Goal: Information Seeking & Learning: Learn about a topic

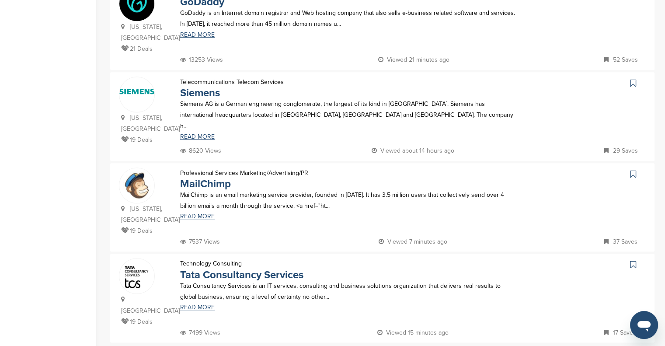
scroll to position [772, 0]
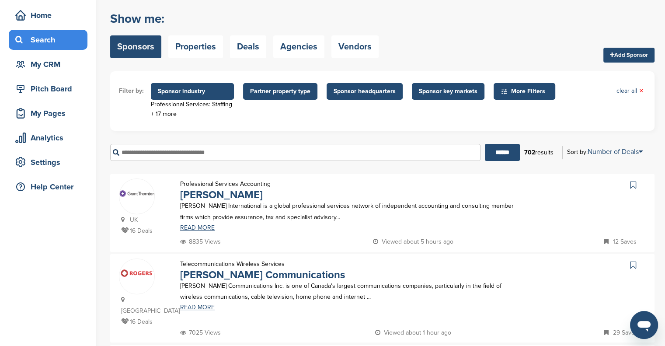
scroll to position [36, 0]
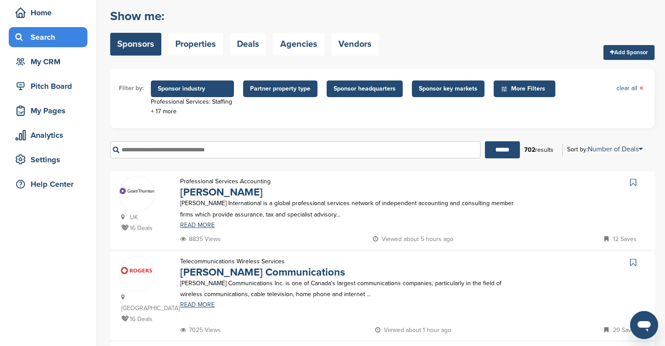
click at [192, 223] on link "READ MORE" at bounding box center [349, 225] width 338 height 6
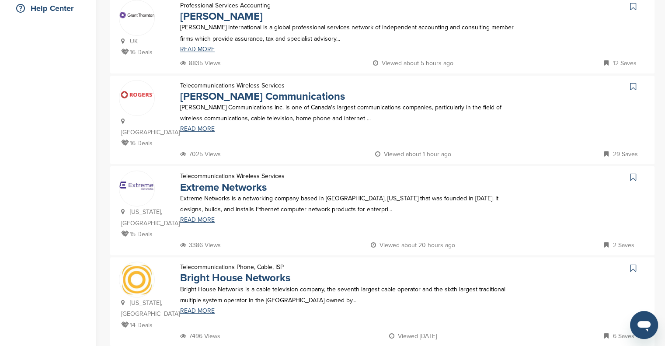
scroll to position [212, 0]
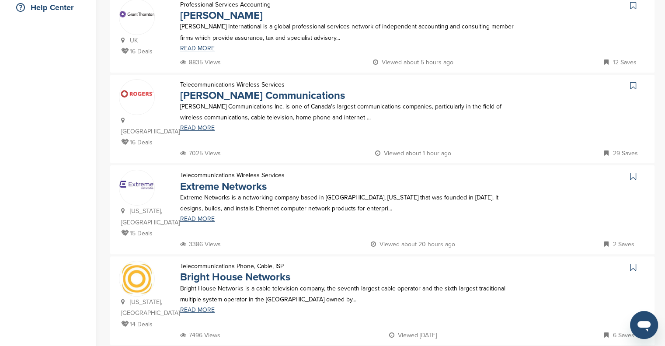
click at [195, 216] on link "READ MORE" at bounding box center [349, 219] width 338 height 6
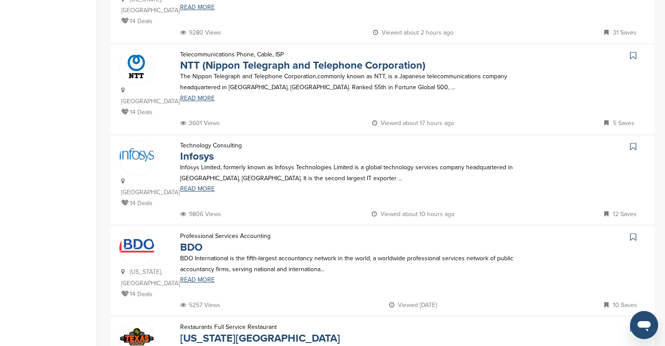
scroll to position [589, 0]
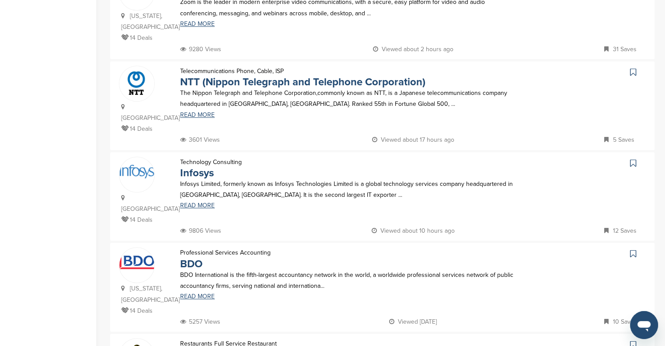
click at [202, 202] on link "READ MORE" at bounding box center [349, 205] width 338 height 6
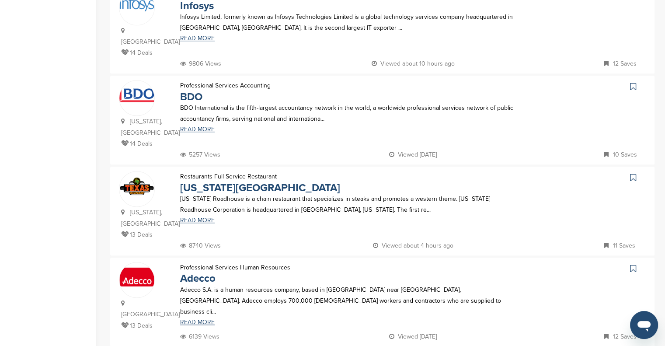
scroll to position [755, 0]
click at [201, 182] on link "Texas Roadhouse" at bounding box center [260, 188] width 160 height 13
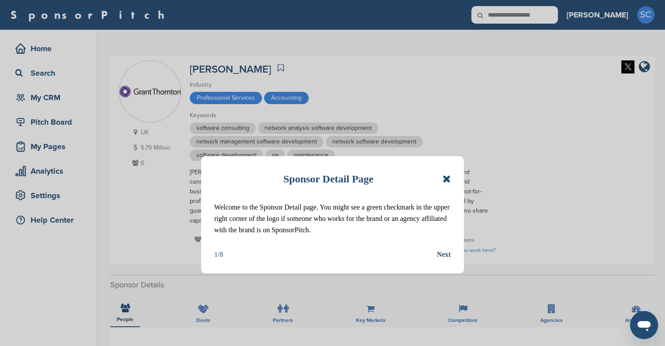
click at [444, 178] on icon at bounding box center [446, 178] width 8 height 10
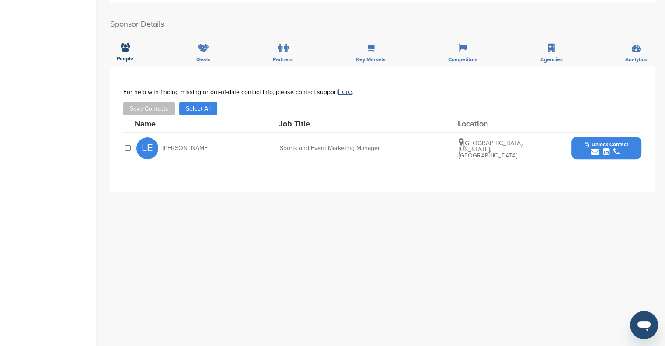
scroll to position [260, 0]
click at [592, 149] on icon "submit" at bounding box center [595, 153] width 8 height 8
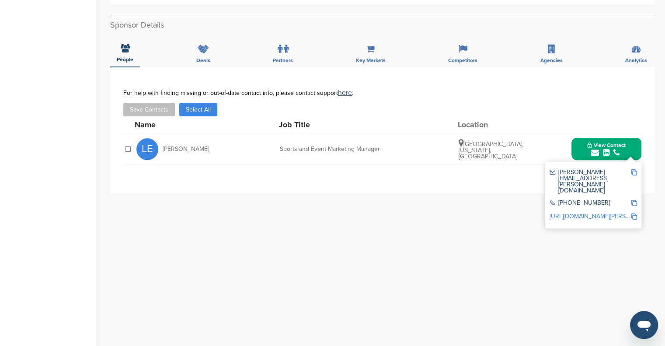
click at [633, 169] on img at bounding box center [633, 172] width 6 height 6
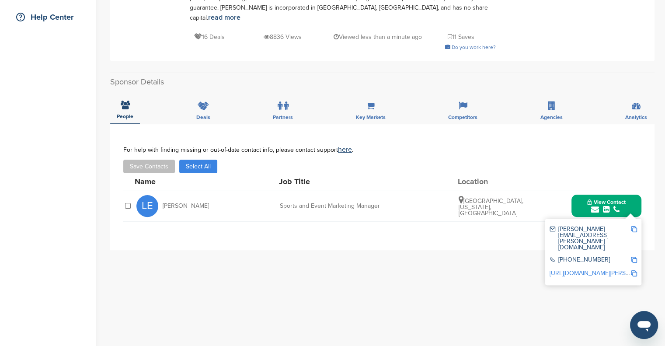
scroll to position [199, 0]
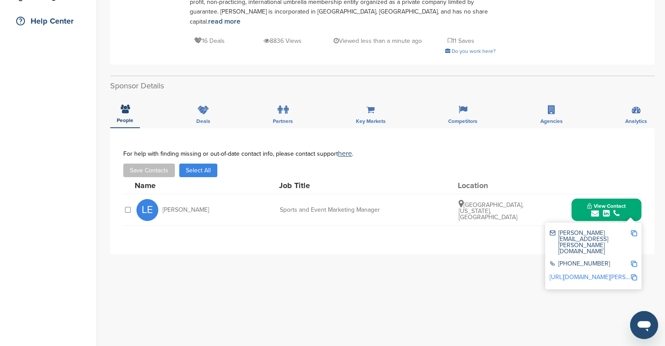
click at [632, 230] on img at bounding box center [633, 233] width 6 height 6
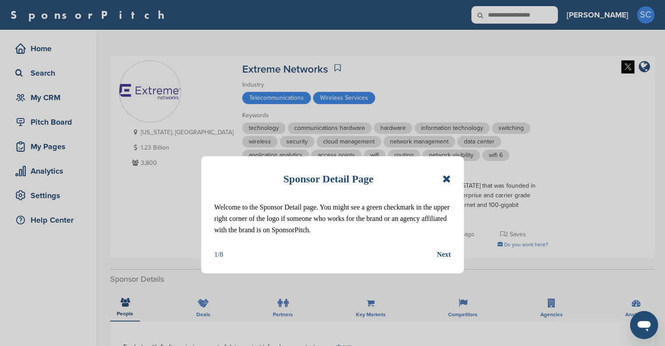
click at [446, 178] on icon at bounding box center [446, 178] width 8 height 10
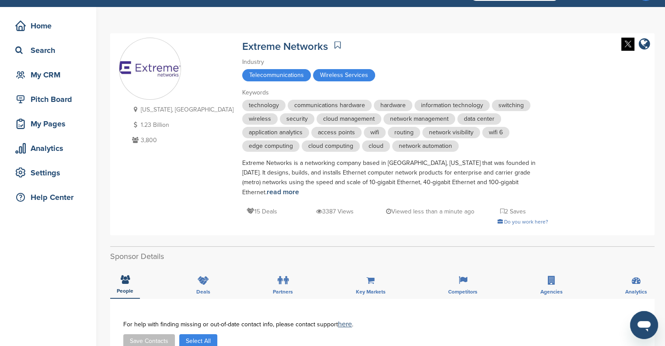
scroll to position [34, 0]
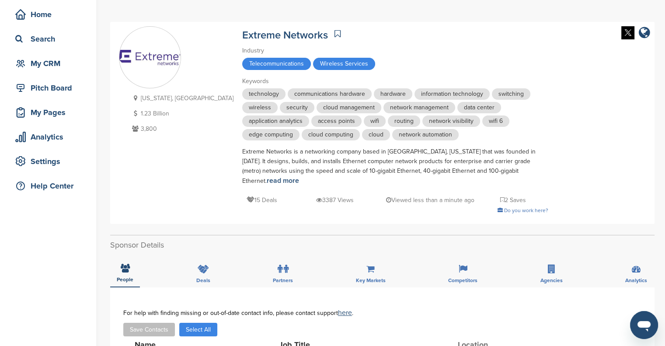
click at [299, 176] on link "read more" at bounding box center [283, 180] width 32 height 9
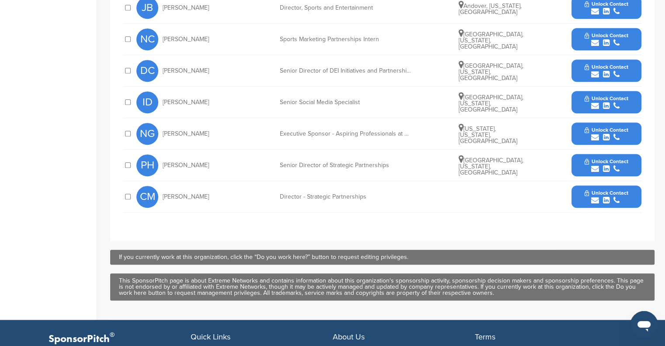
scroll to position [489, 0]
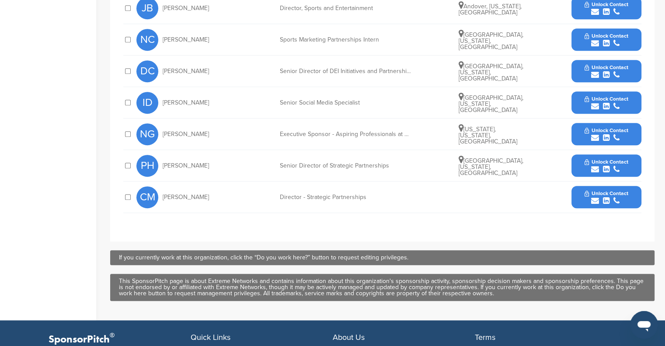
click at [594, 165] on icon "submit" at bounding box center [595, 169] width 8 height 8
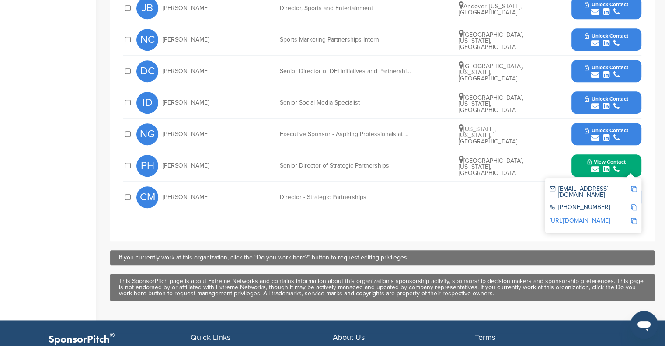
click at [633, 186] on img at bounding box center [633, 189] width 6 height 6
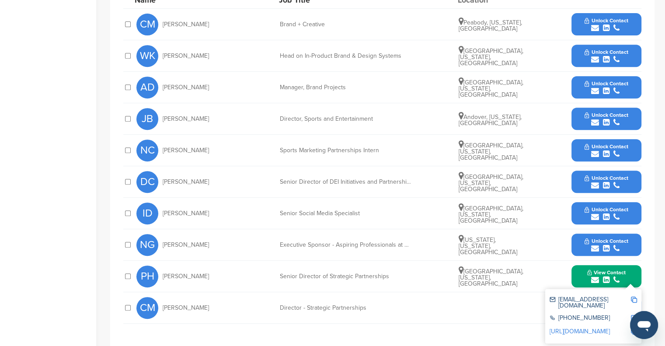
scroll to position [381, 0]
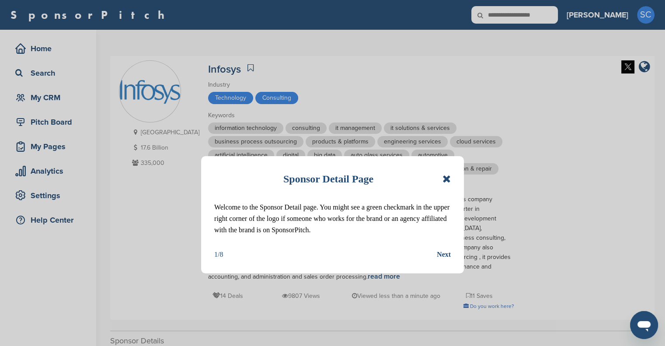
click at [447, 176] on icon at bounding box center [446, 178] width 8 height 10
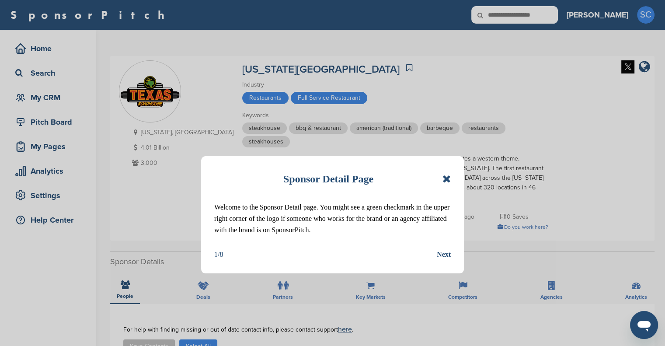
click at [445, 175] on icon at bounding box center [446, 178] width 8 height 10
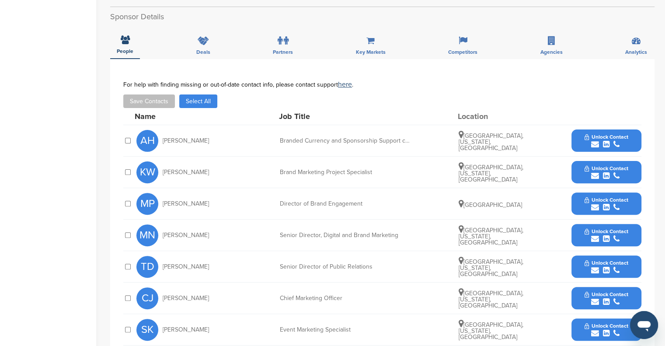
scroll to position [238, 0]
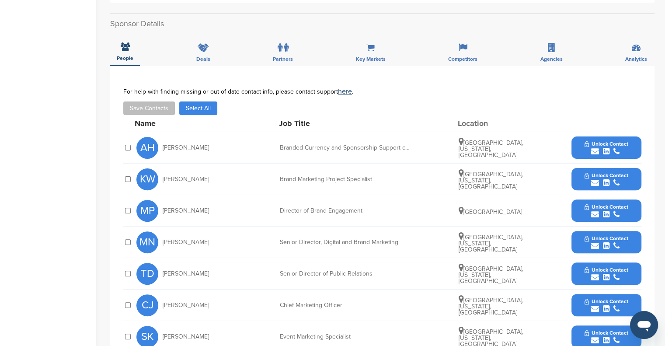
click at [593, 210] on icon "submit" at bounding box center [595, 214] width 8 height 8
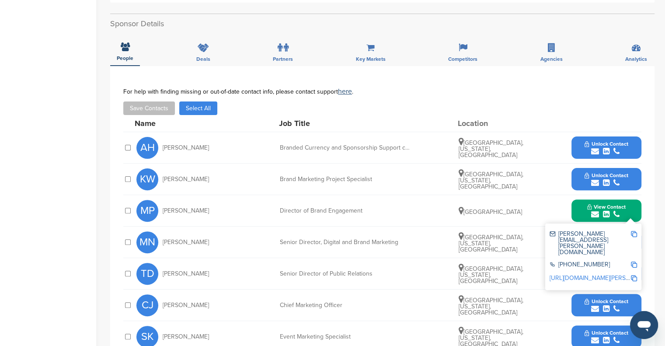
click at [633, 231] on img at bounding box center [633, 234] width 6 height 6
